Goal: Check status: Check status

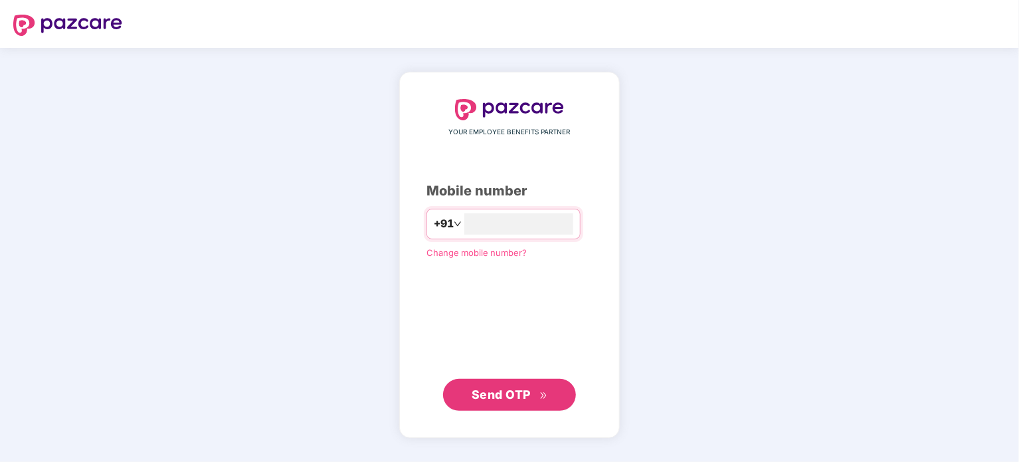
type input "**********"
click at [537, 395] on span "Send OTP" at bounding box center [510, 394] width 76 height 19
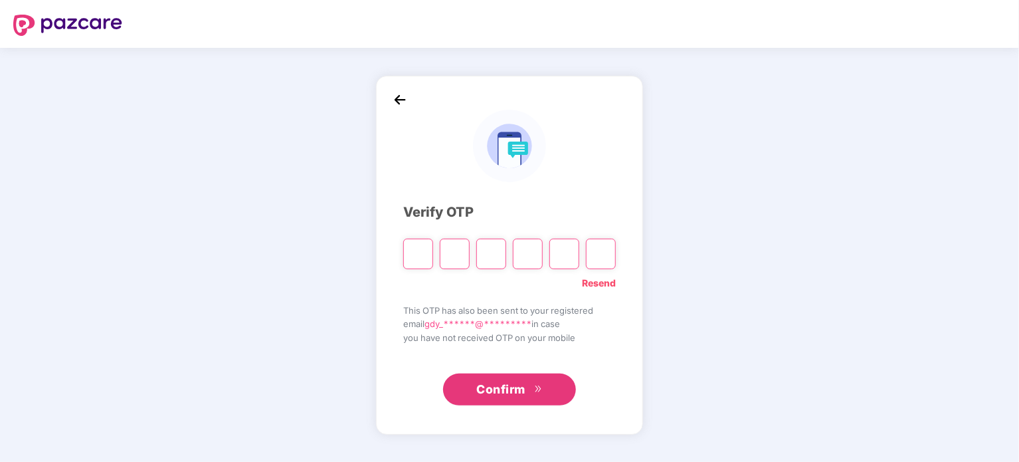
type input "*"
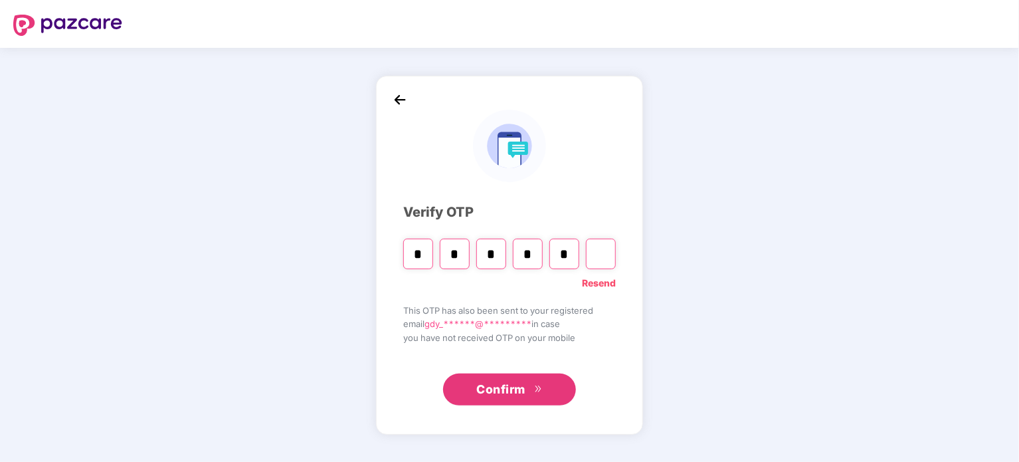
type input "*"
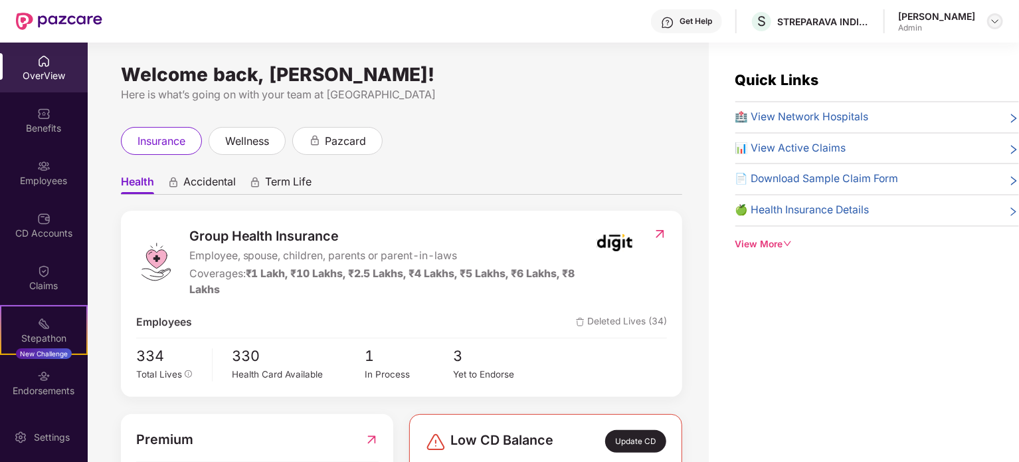
click at [990, 17] on img at bounding box center [994, 21] width 11 height 11
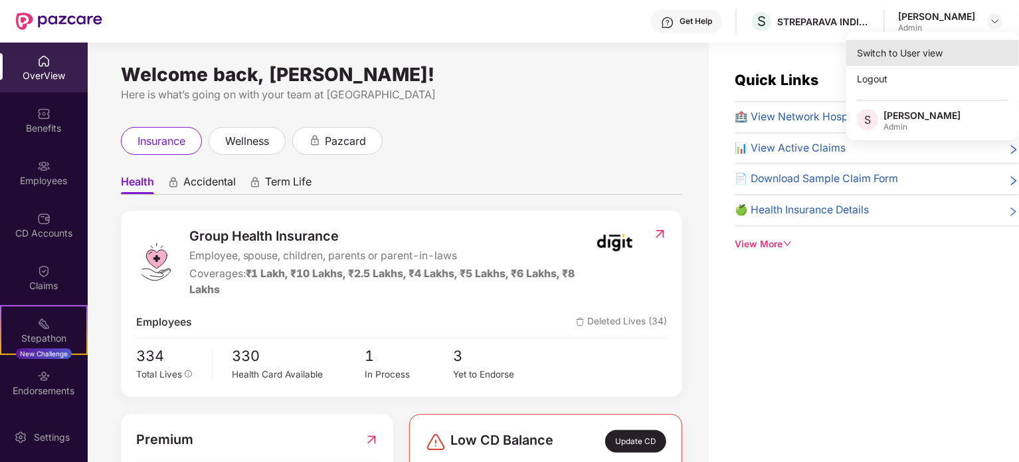
click at [926, 46] on div "Switch to User view" at bounding box center [932, 53] width 173 height 26
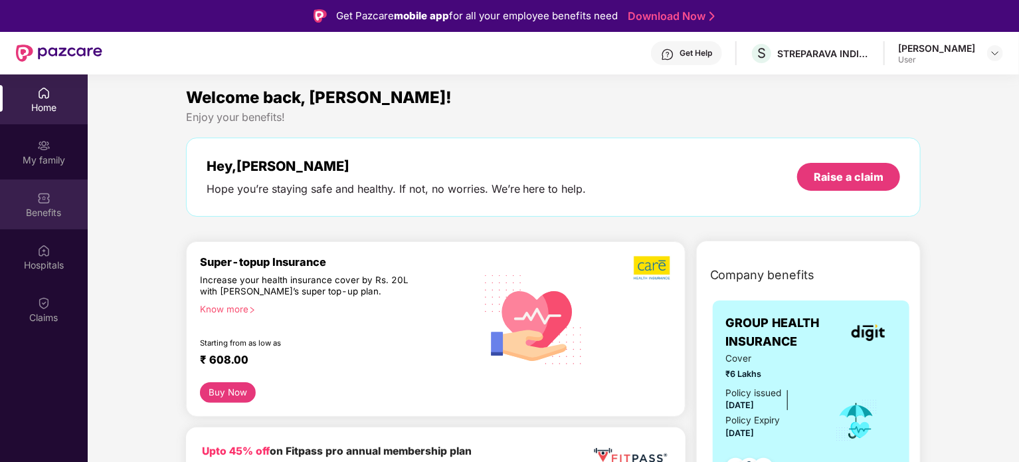
click at [60, 202] on div "Benefits" at bounding box center [44, 204] width 88 height 50
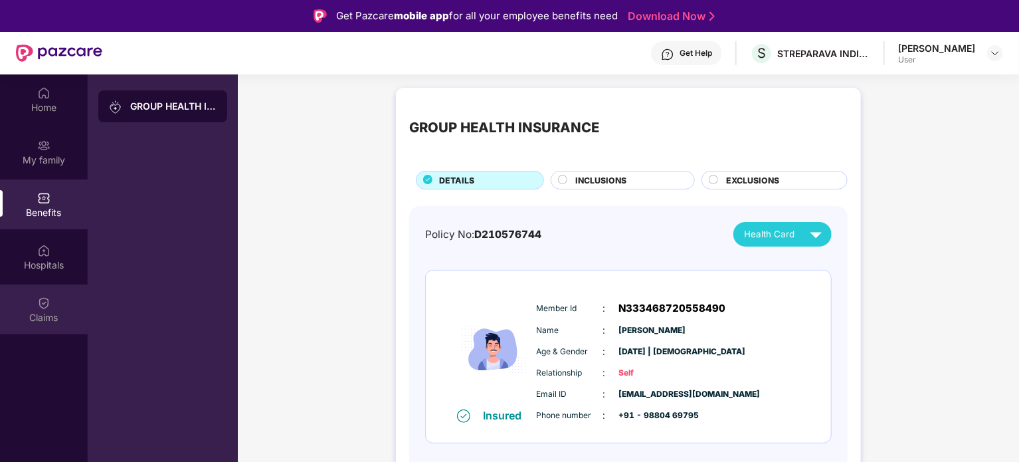
click at [48, 311] on div "Claims" at bounding box center [44, 317] width 88 height 13
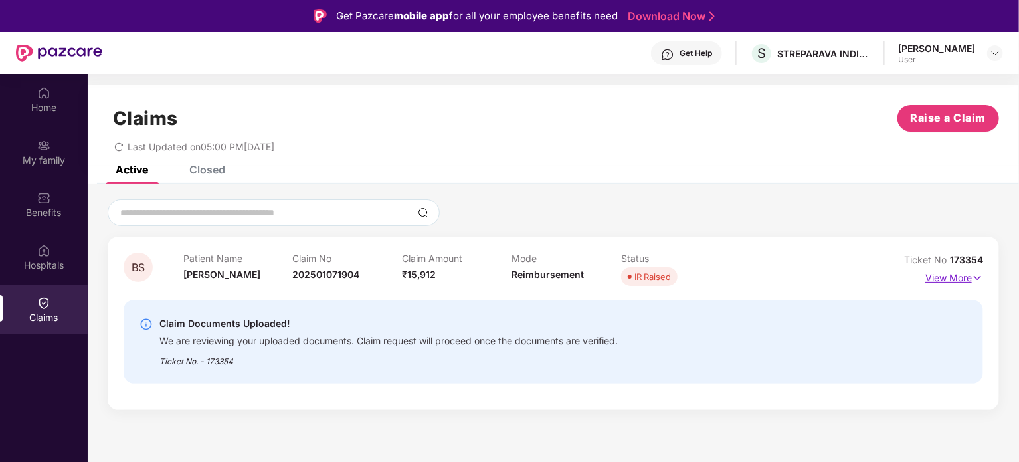
click at [938, 278] on p "View More" at bounding box center [954, 276] width 58 height 18
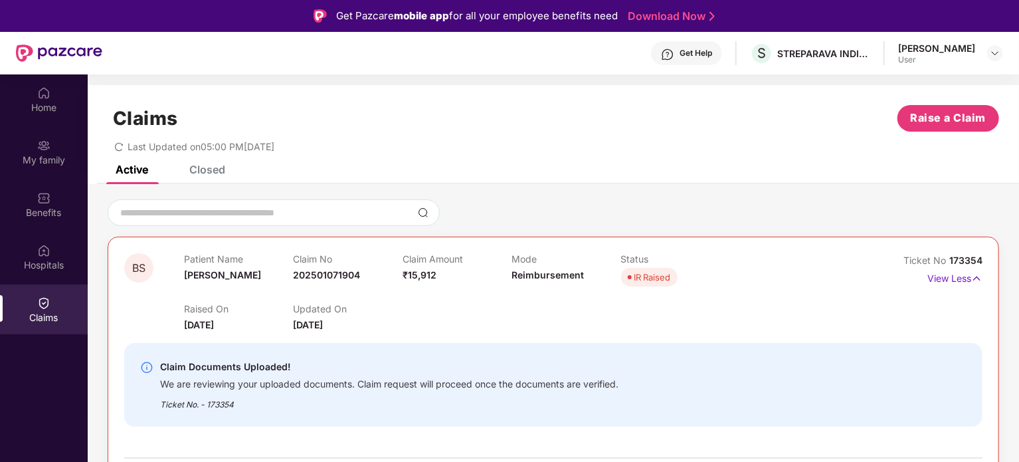
click at [956, 58] on div "User" at bounding box center [936, 59] width 77 height 11
click at [993, 52] on img at bounding box center [994, 53] width 11 height 11
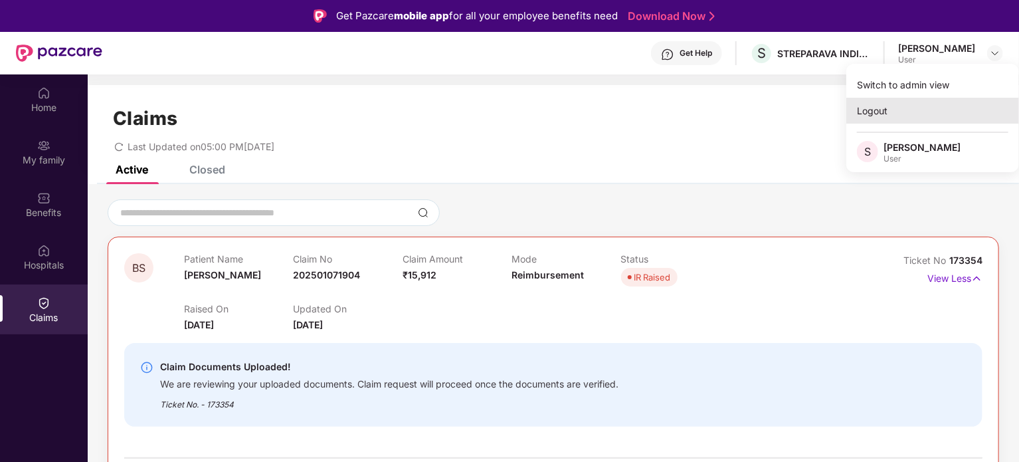
click at [875, 103] on div "Logout" at bounding box center [932, 111] width 173 height 26
